Goal: Information Seeking & Learning: Learn about a topic

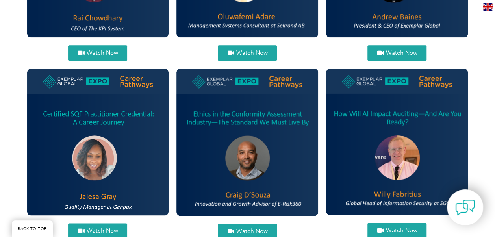
scroll to position [434, 0]
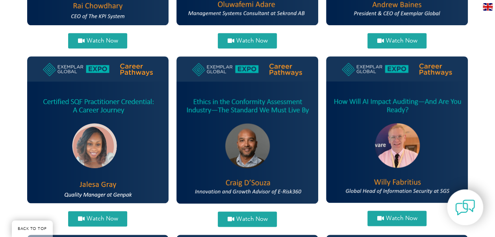
click at [409, 221] on span "Watch Now" at bounding box center [402, 219] width 32 height 6
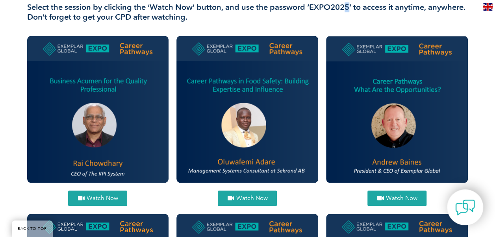
scroll to position [275, 0]
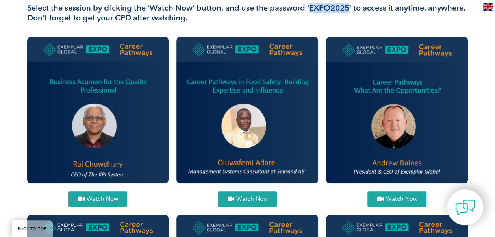
drag, startPoint x: 347, startPoint y: 4, endPoint x: 310, endPoint y: 8, distance: 37.7
click at [310, 8] on h3 "Select the session by clicking the ‘Watch Now’ button, and use the password ‘EX…" at bounding box center [247, 13] width 441 height 20
copy h3 "EXPO2025"
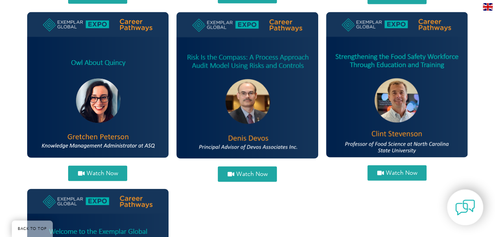
scroll to position [827, 0]
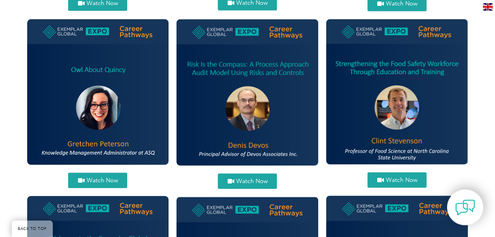
click at [249, 180] on span "Watch Now" at bounding box center [252, 182] width 32 height 6
click at [94, 181] on span "Watch Now" at bounding box center [102, 181] width 32 height 6
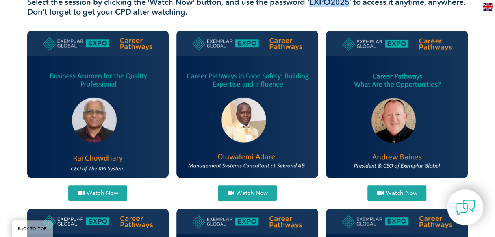
scroll to position [291, 0]
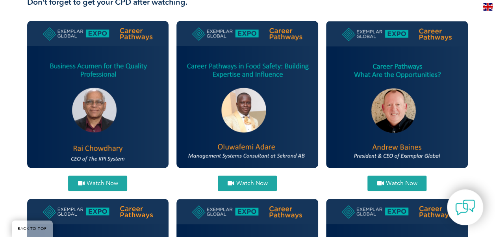
click at [93, 185] on span "Watch Now" at bounding box center [102, 184] width 32 height 6
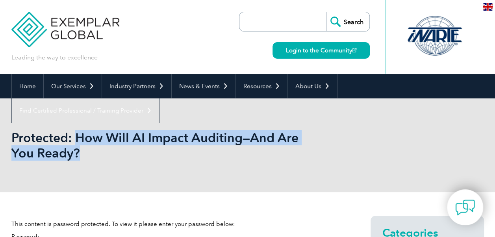
drag, startPoint x: 75, startPoint y: 137, endPoint x: 83, endPoint y: 155, distance: 19.9
click at [83, 155] on h1 "Protected: How Will AI Impact Auditing—And Are You Ready?" at bounding box center [162, 145] width 303 height 31
drag, startPoint x: 83, startPoint y: 155, endPoint x: 65, endPoint y: 154, distance: 18.6
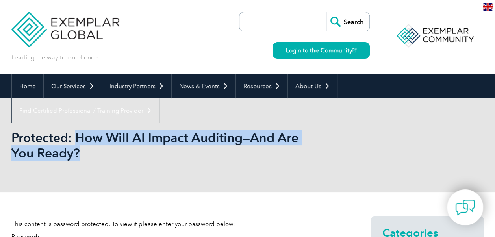
copy h1 "How Will AI Impact Auditing—And Are You Ready?"
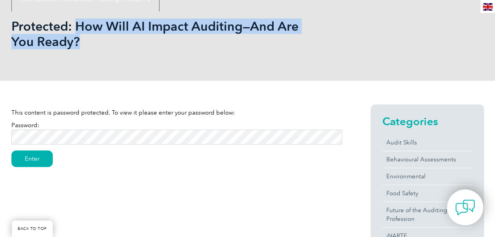
scroll to position [118, 0]
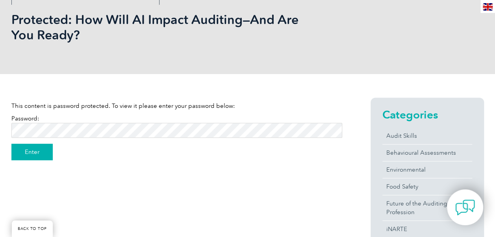
click at [50, 151] on input "Enter" at bounding box center [31, 152] width 41 height 17
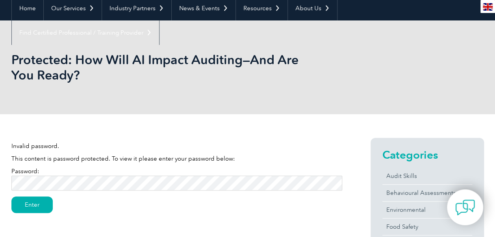
scroll to position [79, 0]
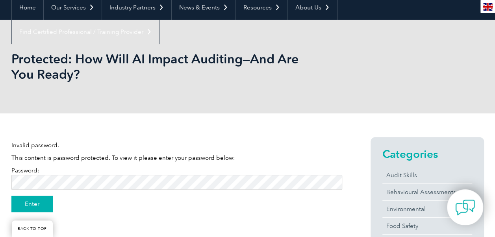
click at [39, 205] on input "Enter" at bounding box center [31, 204] width 41 height 17
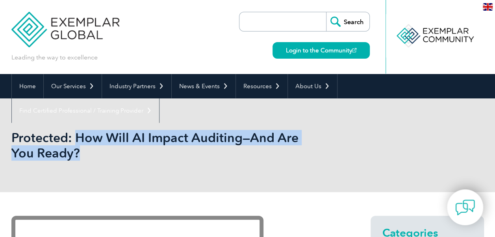
drag, startPoint x: 76, startPoint y: 137, endPoint x: 80, endPoint y: 153, distance: 16.5
click at [80, 153] on h1 "Protected: How Will AI Impact Auditing—And Are You Ready?" at bounding box center [162, 145] width 303 height 31
drag, startPoint x: 80, startPoint y: 153, endPoint x: 74, endPoint y: 153, distance: 5.9
copy h1 "How Will AI Impact Auditing—And Are You Ready?"
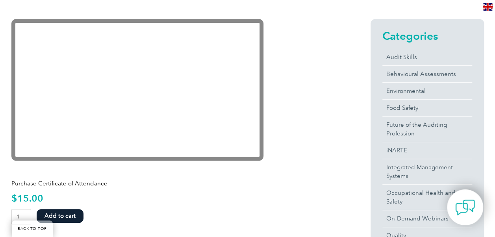
scroll to position [158, 0]
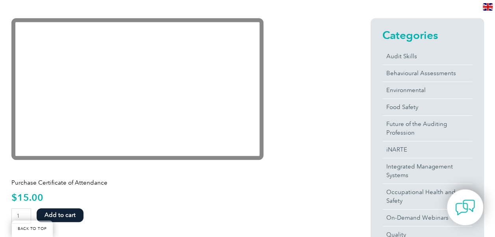
scroll to position [149, 0]
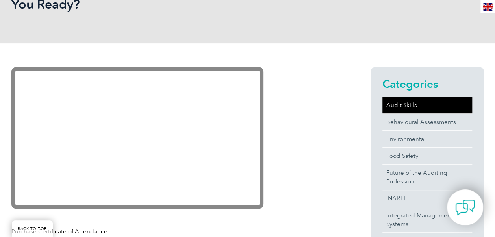
click at [394, 106] on link "Audit Skills" at bounding box center [428, 105] width 90 height 17
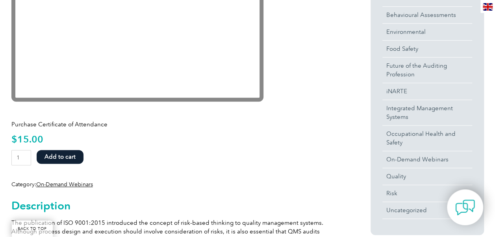
scroll to position [315, 0]
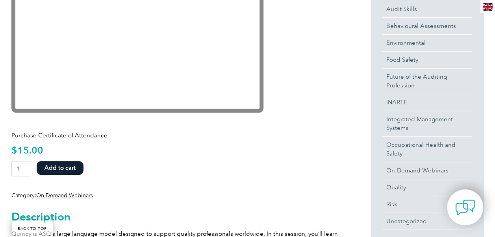
scroll to position [276, 0]
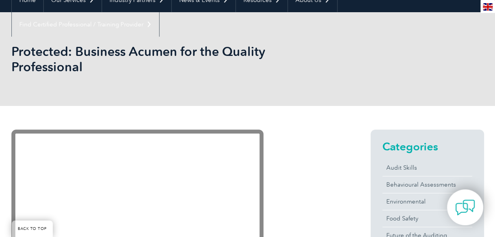
scroll to position [79, 0]
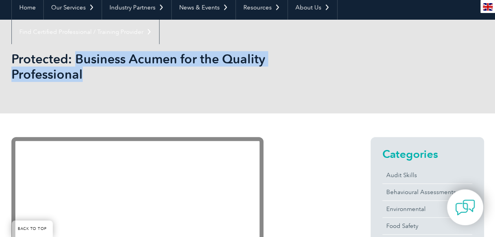
drag, startPoint x: 75, startPoint y: 60, endPoint x: 86, endPoint y: 75, distance: 18.4
click at [86, 75] on h1 "Protected: Business Acumen for the Quality Professional" at bounding box center [162, 66] width 303 height 31
drag, startPoint x: 86, startPoint y: 75, endPoint x: 76, endPoint y: 75, distance: 9.9
copy h1 "Business Acumen for the Quality Professional"
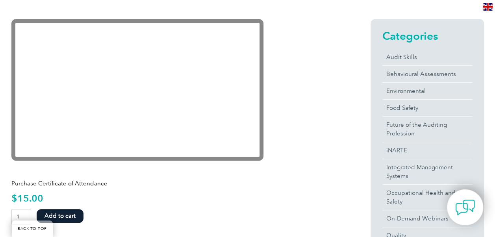
scroll to position [39, 0]
